Goal: Information Seeking & Learning: Learn about a topic

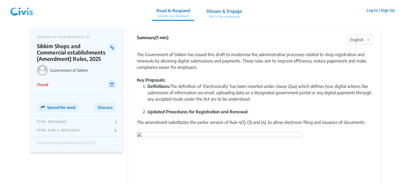
click at [26, 15] on img at bounding box center [22, 10] width 28 height 16
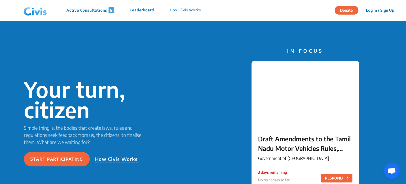
click at [105, 10] on p "Active Consultations 6" at bounding box center [89, 10] width 47 height 6
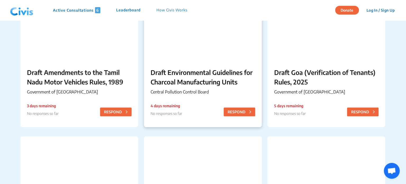
scroll to position [82, 0]
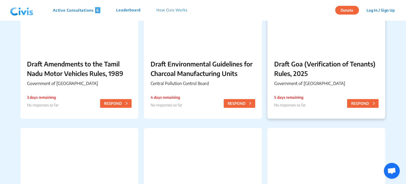
click at [291, 84] on p "Government of [GEOGRAPHIC_DATA]" at bounding box center [326, 83] width 105 height 6
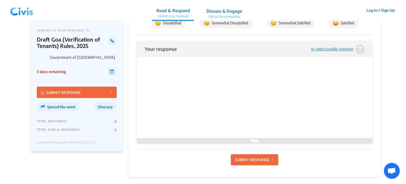
scroll to position [352, 0]
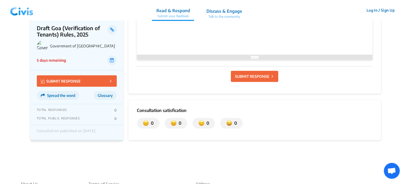
click at [24, 7] on img at bounding box center [22, 10] width 28 height 16
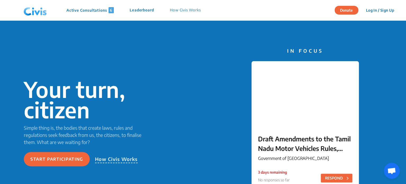
click at [100, 7] on p "Active Consultations 6" at bounding box center [89, 10] width 47 height 6
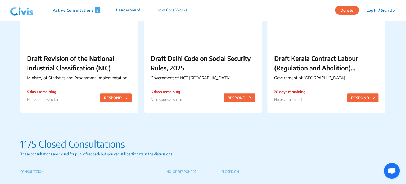
scroll to position [229, 0]
click at [196, 80] on p "Government of NCT [GEOGRAPHIC_DATA]" at bounding box center [203, 78] width 105 height 6
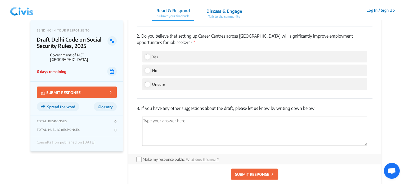
scroll to position [620, 0]
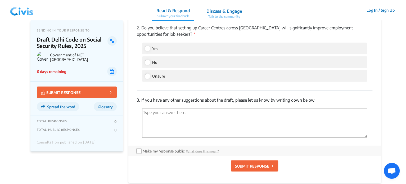
click at [141, 103] on p "3. If you have any other suggestions about the draft, please let us know by wri…" at bounding box center [255, 100] width 236 height 6
drag, startPoint x: 136, startPoint y: 107, endPoint x: 319, endPoint y: 100, distance: 183.4
click at [319, 100] on div "How satisfied are you with this Consultation? Choose an option to submit your f…" at bounding box center [254, 40] width 253 height 285
copy p "3. If you have any other suggestions about the draft, please let us know by wri…"
click at [257, 97] on div "3. If you have any other suggestions about the draft, please let us know by wri…" at bounding box center [255, 118] width 236 height 55
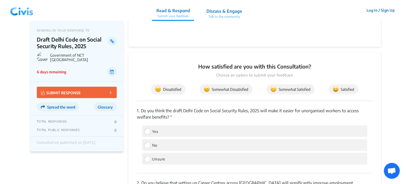
scroll to position [462, 0]
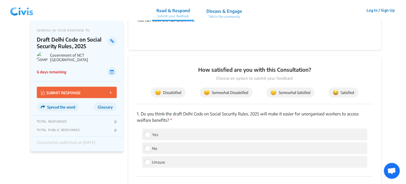
click at [23, 14] on img at bounding box center [22, 10] width 28 height 16
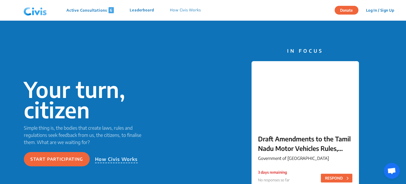
click at [88, 11] on p "Active Consultations 6" at bounding box center [89, 10] width 47 height 6
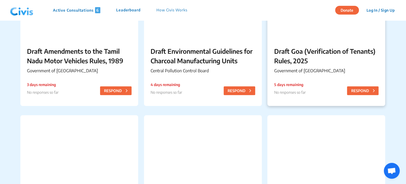
scroll to position [94, 0]
click at [294, 50] on p "Draft Goa (Verification of Tenants) Rules, 2025" at bounding box center [326, 55] width 105 height 19
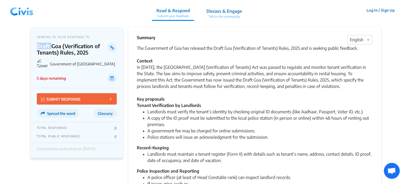
drag, startPoint x: 51, startPoint y: 46, endPoint x: 35, endPoint y: 47, distance: 15.9
click at [35, 47] on div "SENDING IN YOUR RESPONSE TO Draft Goa (Verification of Tenants) Rules, 2025 Gov…" at bounding box center [76, 57] width 93 height 61
click at [50, 46] on p "Draft Goa (Verification of Tenants) Rules, 2025" at bounding box center [72, 49] width 71 height 13
click at [53, 46] on p "Draft Goa (Verification of Tenants) Rules, 2025" at bounding box center [72, 49] width 71 height 13
click at [50, 45] on p "Draft Goa (Verification of Tenants) Rules, 2025" at bounding box center [72, 49] width 71 height 13
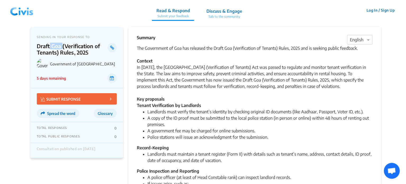
drag, startPoint x: 50, startPoint y: 45, endPoint x: 62, endPoint y: 49, distance: 13.3
click at [62, 49] on p "Draft Goa (Verification of Tenants) Rules, 2025" at bounding box center [72, 49] width 71 height 13
